Goal: Communication & Community: Connect with others

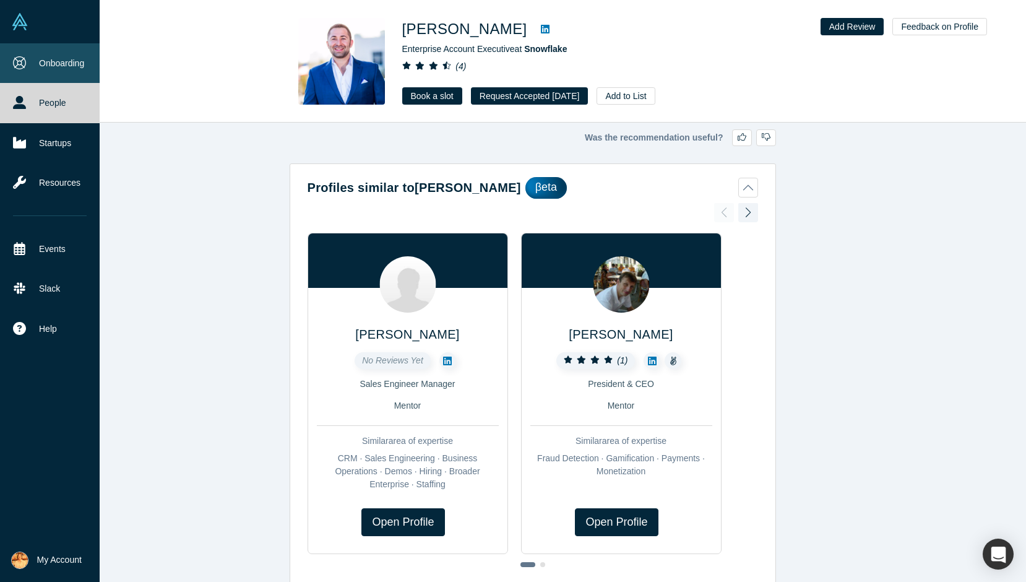
click at [44, 63] on link "Onboarding" at bounding box center [50, 63] width 100 height 40
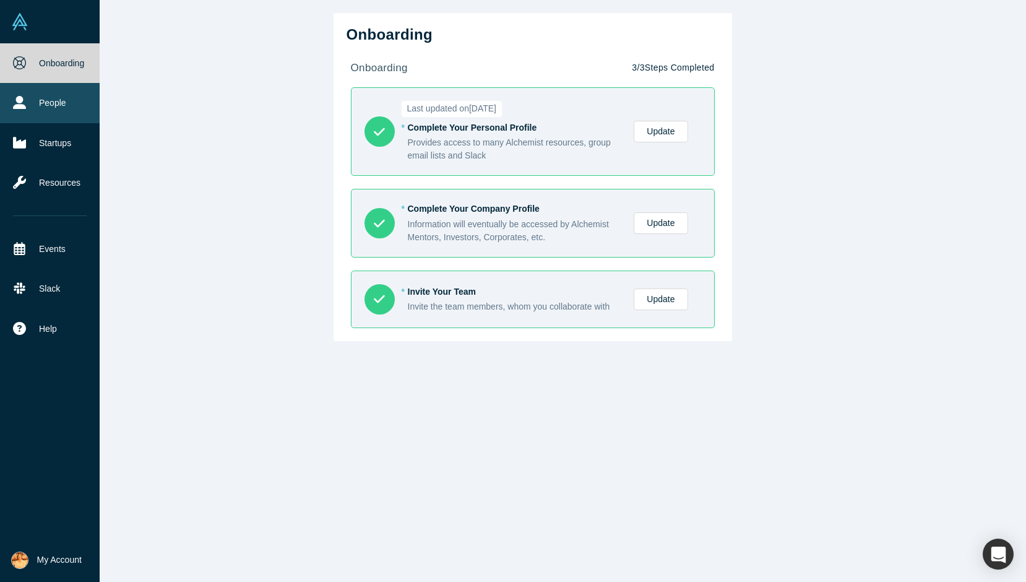
click at [48, 112] on link "People" at bounding box center [50, 103] width 100 height 40
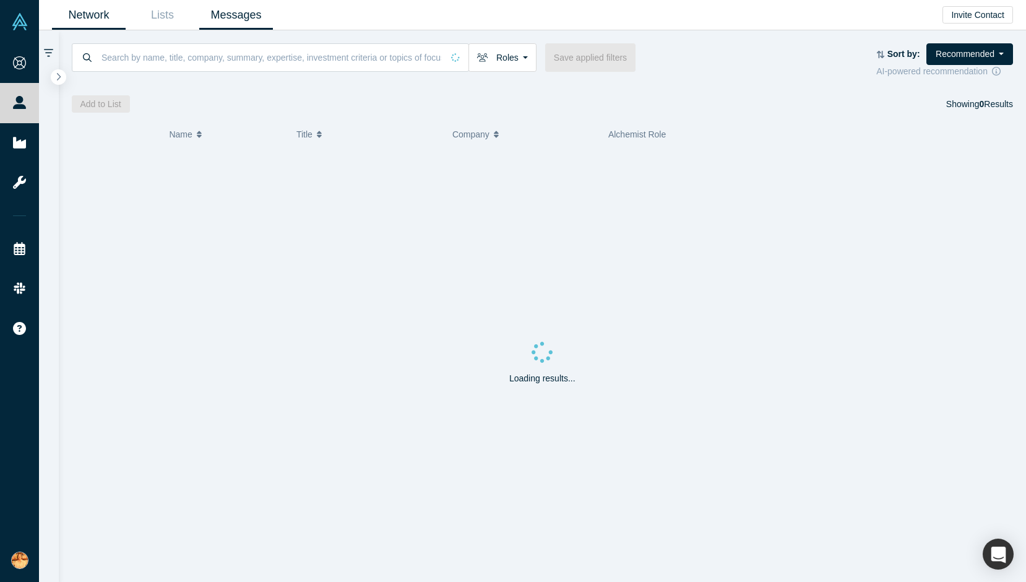
click at [235, 21] on link "Messages" at bounding box center [236, 15] width 74 height 29
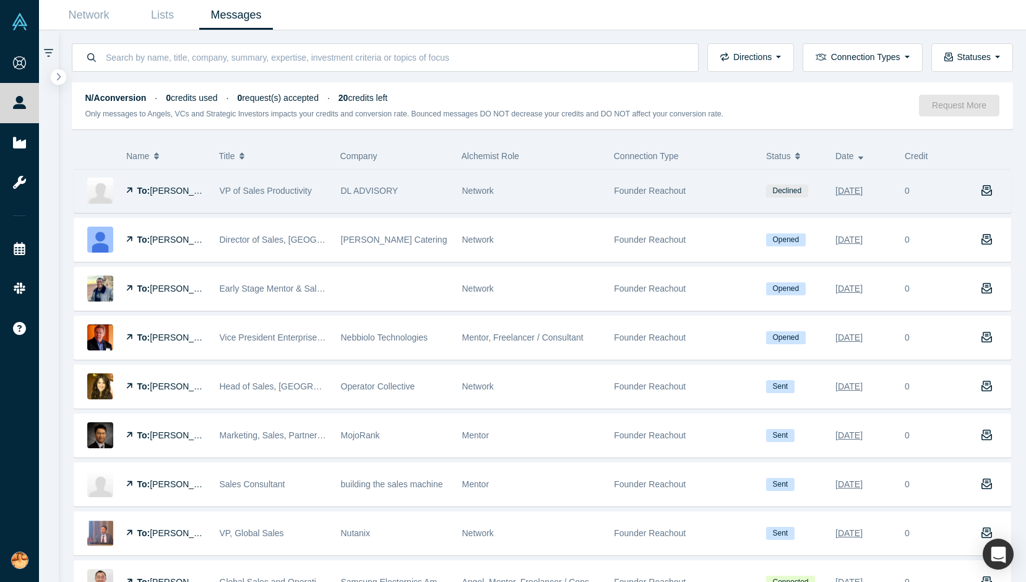
click at [583, 187] on div "Network" at bounding box center [531, 191] width 139 height 43
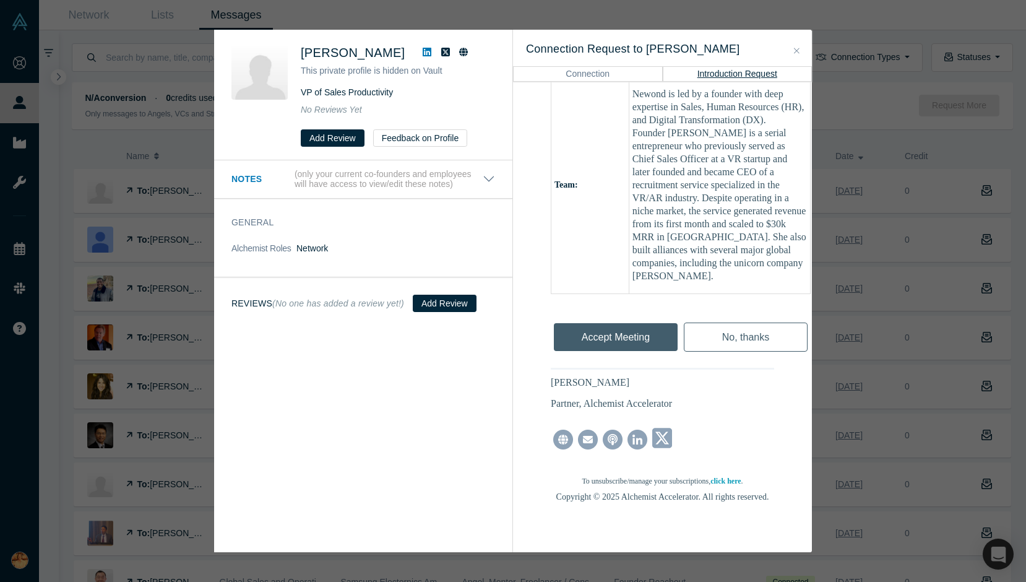
scroll to position [863, 0]
click at [798, 53] on icon "Close" at bounding box center [797, 50] width 6 height 9
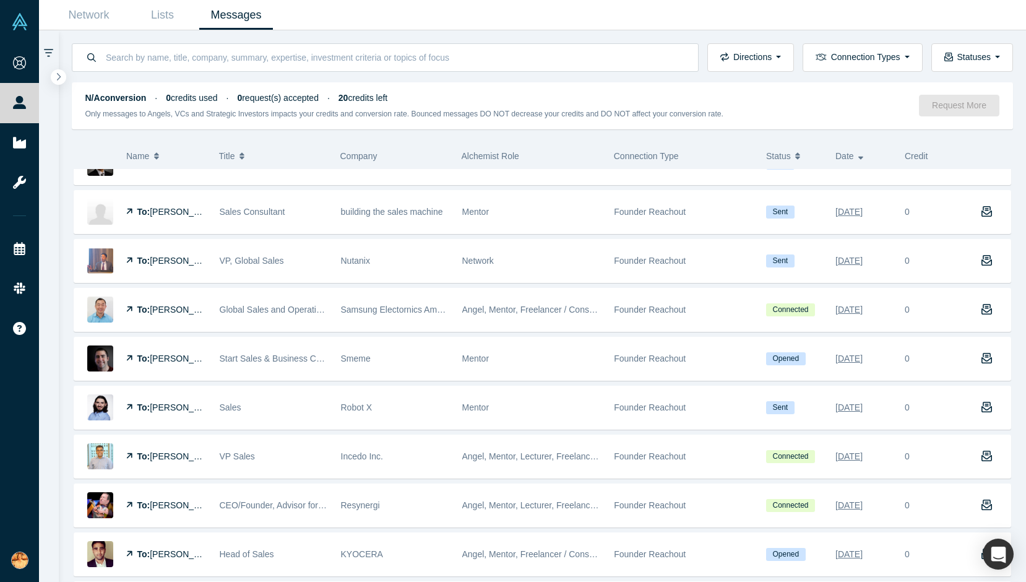
scroll to position [585, 0]
